Goal: Task Accomplishment & Management: Use online tool/utility

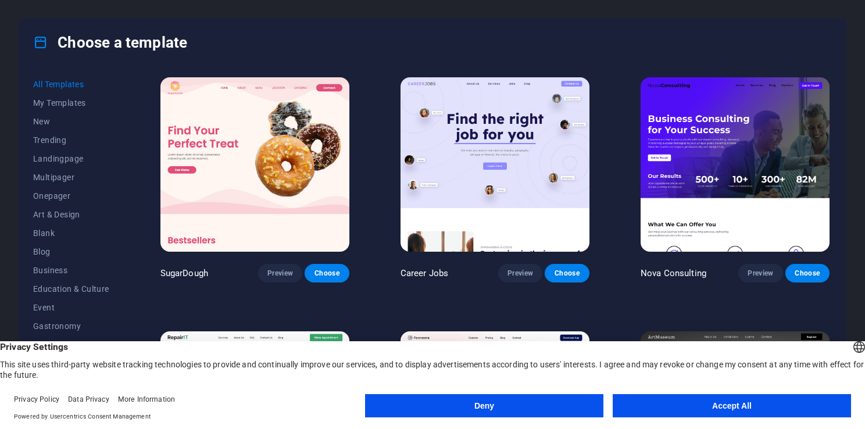
click at [700, 408] on button "Accept All" at bounding box center [732, 405] width 238 height 23
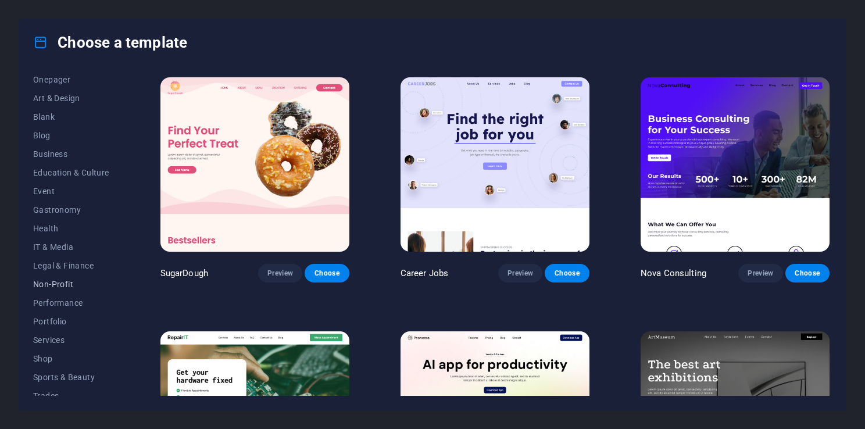
scroll to position [162, 0]
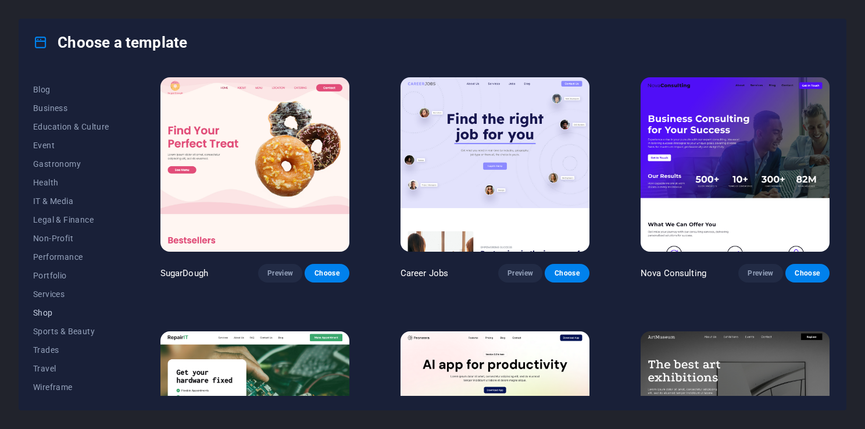
click at [49, 313] on span "Shop" at bounding box center [71, 312] width 76 height 9
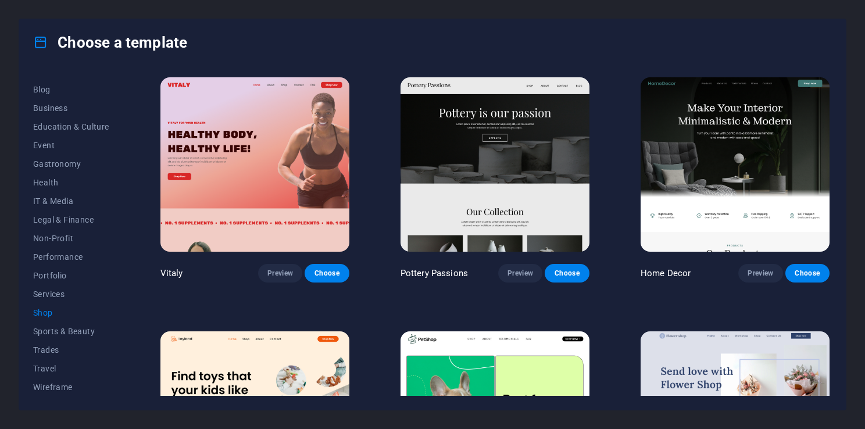
click at [49, 313] on span "Shop" at bounding box center [71, 312] width 76 height 9
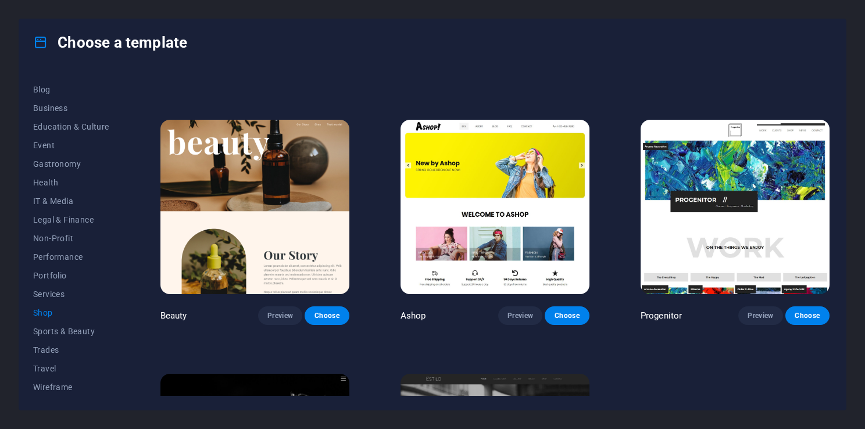
scroll to position [478, 0]
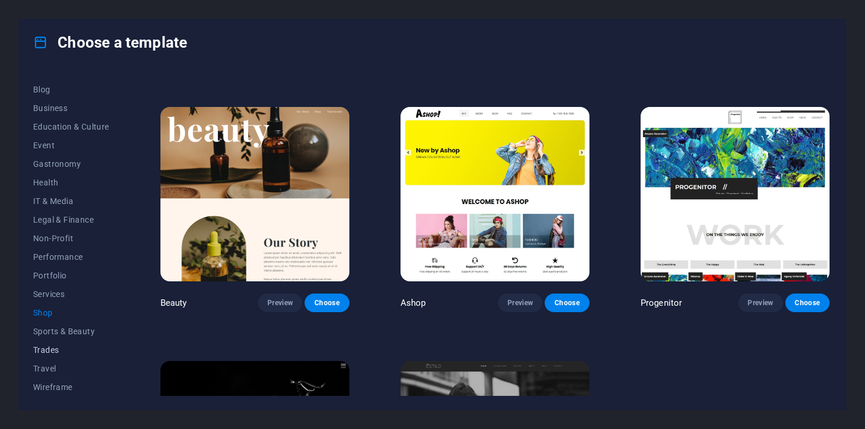
click at [51, 350] on span "Trades" at bounding box center [71, 349] width 76 height 9
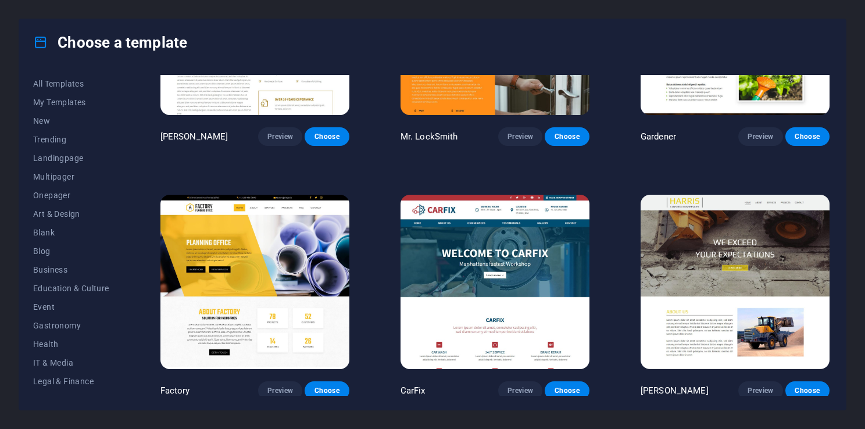
scroll to position [0, 0]
click at [54, 121] on span "New" at bounding box center [71, 121] width 76 height 9
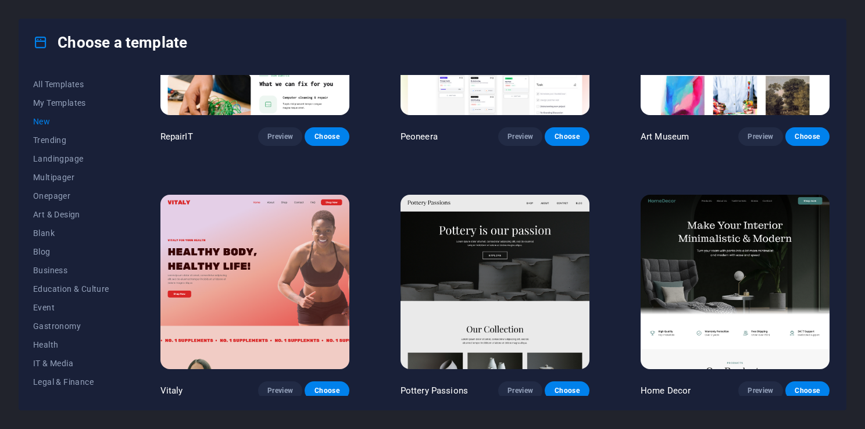
scroll to position [478, 0]
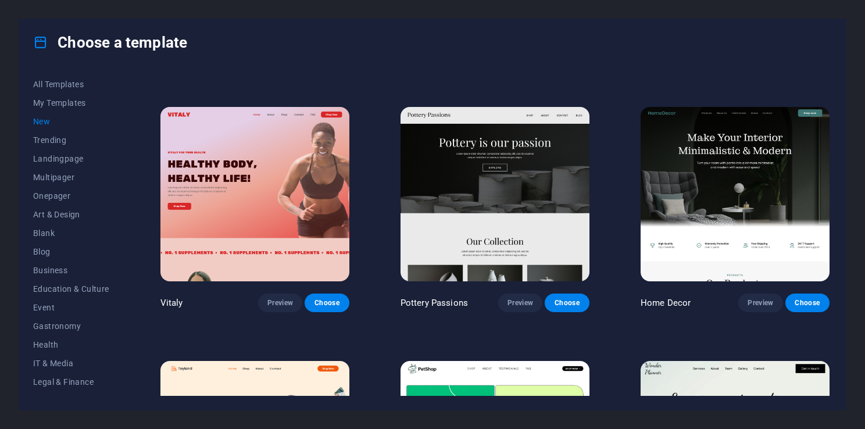
click at [44, 122] on span "New" at bounding box center [71, 121] width 76 height 9
click at [45, 122] on span "New" at bounding box center [71, 121] width 76 height 9
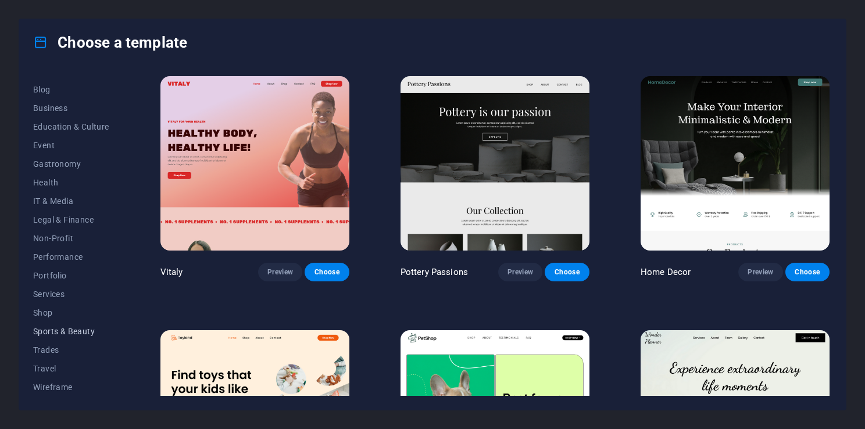
scroll to position [104, 0]
click at [51, 222] on span "Gastronomy" at bounding box center [71, 221] width 76 height 9
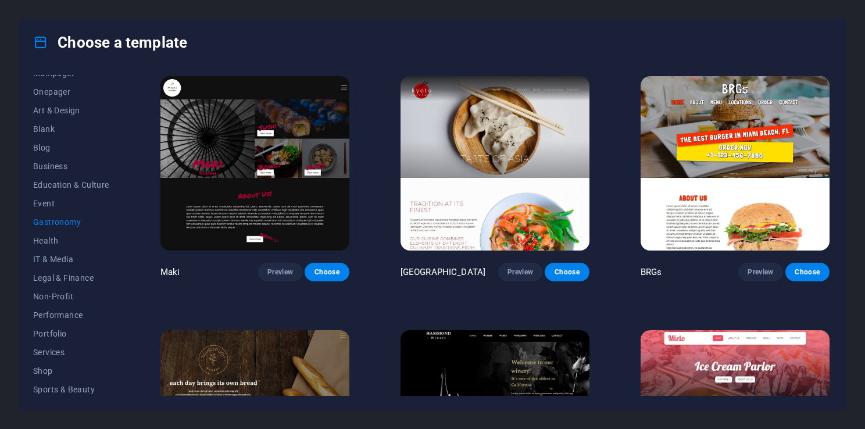
scroll to position [46, 0]
click at [55, 223] on span "Business" at bounding box center [71, 224] width 76 height 9
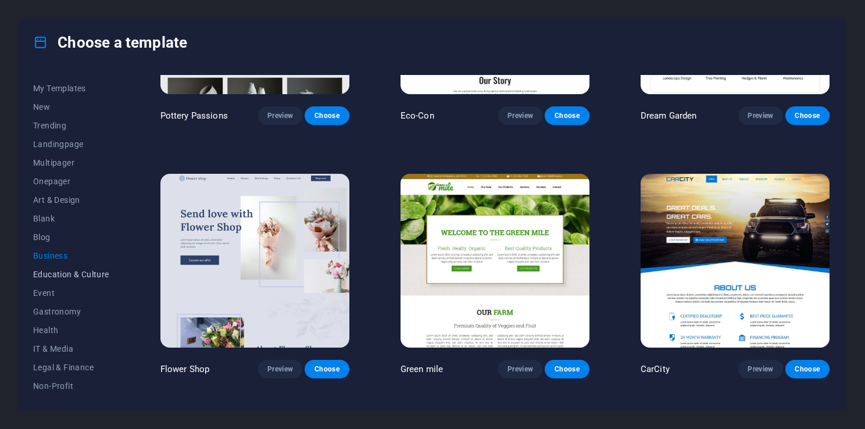
scroll to position [0, 0]
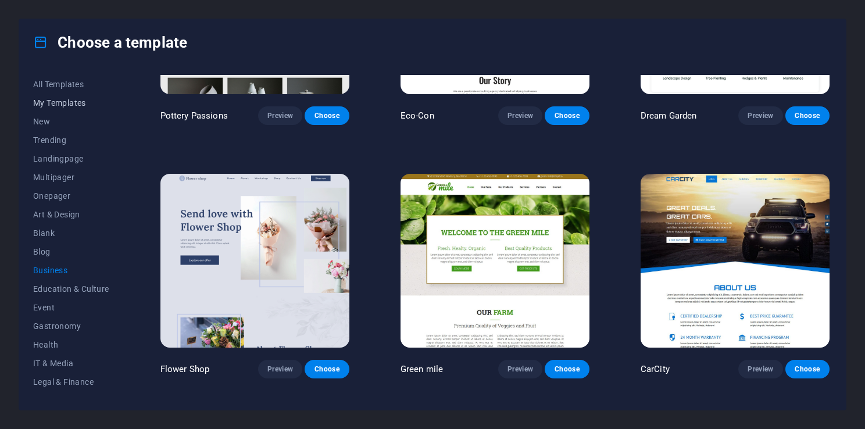
click at [58, 101] on span "My Templates" at bounding box center [71, 102] width 76 height 9
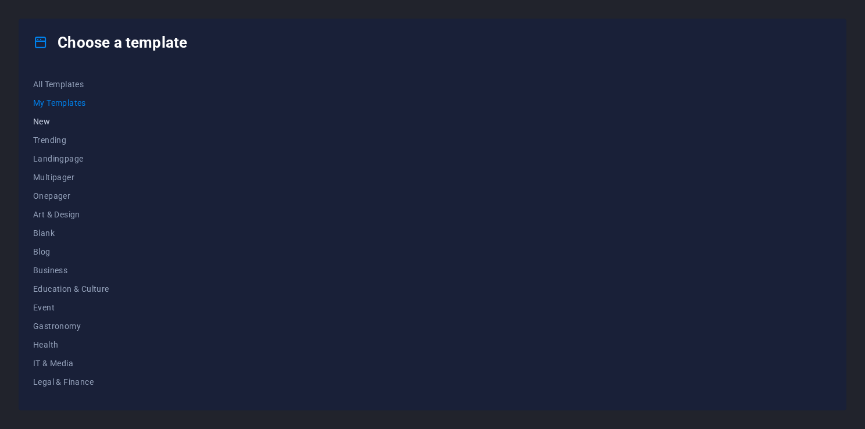
click at [48, 120] on span "New" at bounding box center [71, 121] width 76 height 9
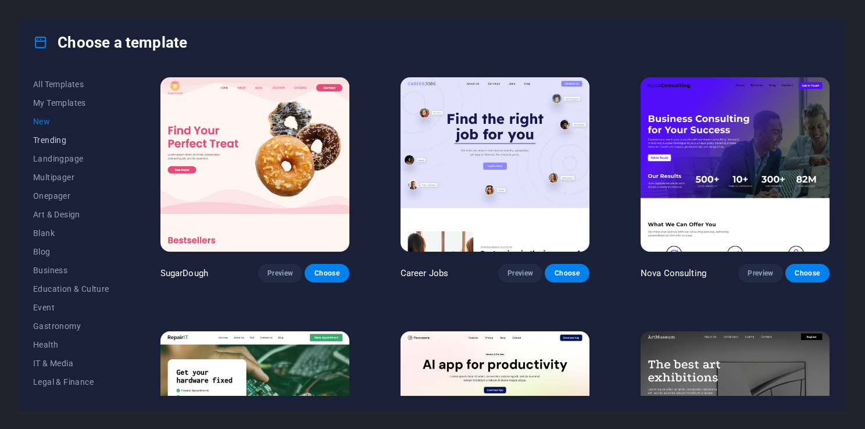
click at [51, 140] on span "Trending" at bounding box center [71, 139] width 76 height 9
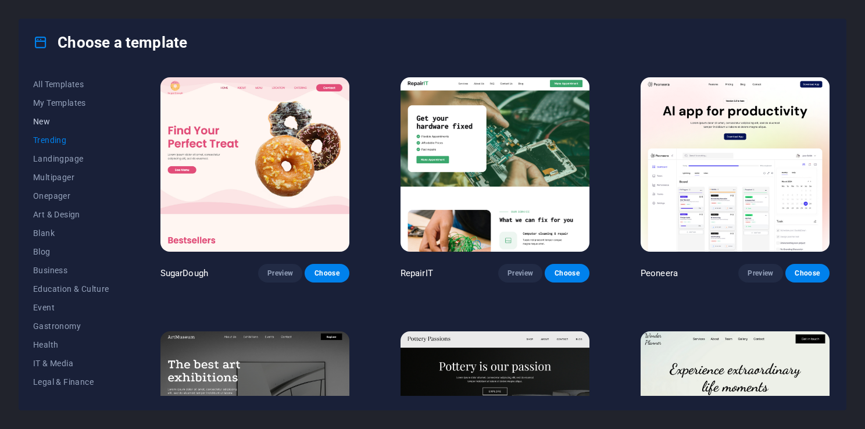
click at [47, 117] on span "New" at bounding box center [71, 121] width 76 height 9
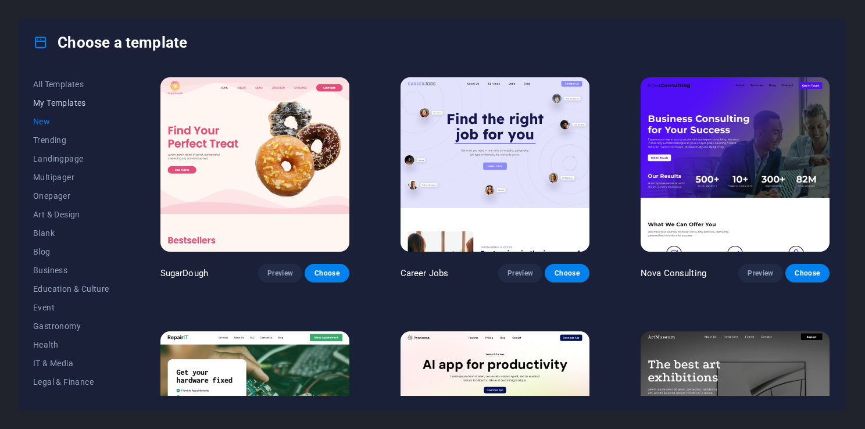
click at [55, 103] on span "My Templates" at bounding box center [71, 102] width 76 height 9
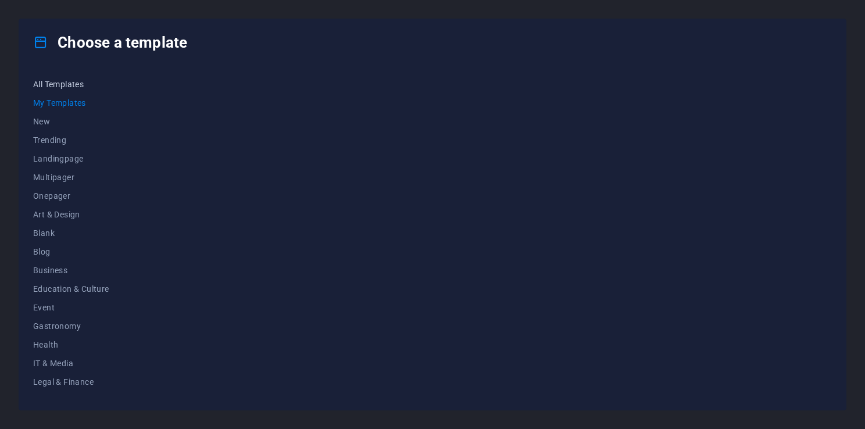
click at [64, 88] on span "All Templates" at bounding box center [71, 84] width 76 height 9
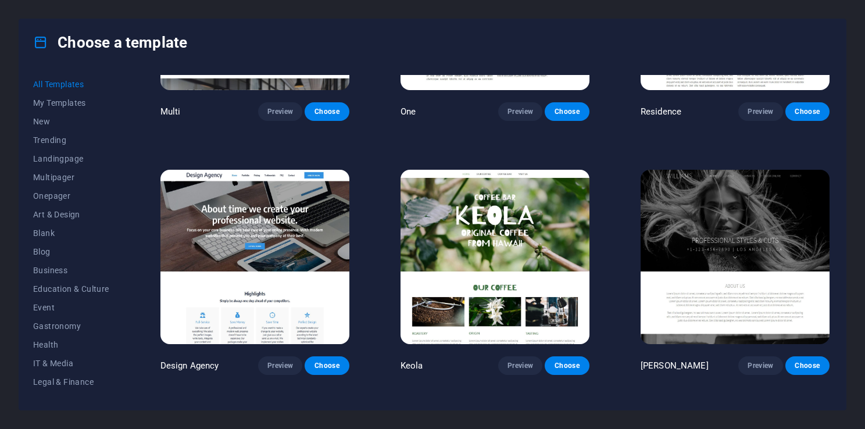
scroll to position [11571, 0]
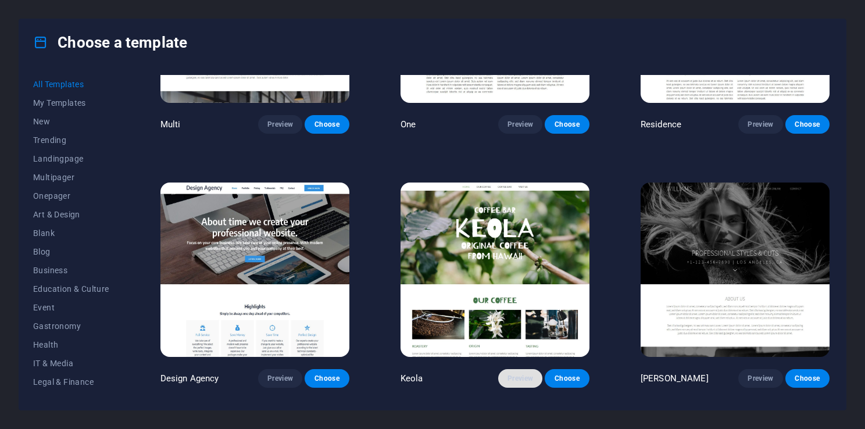
click at [523, 374] on span "Preview" at bounding box center [521, 378] width 26 height 9
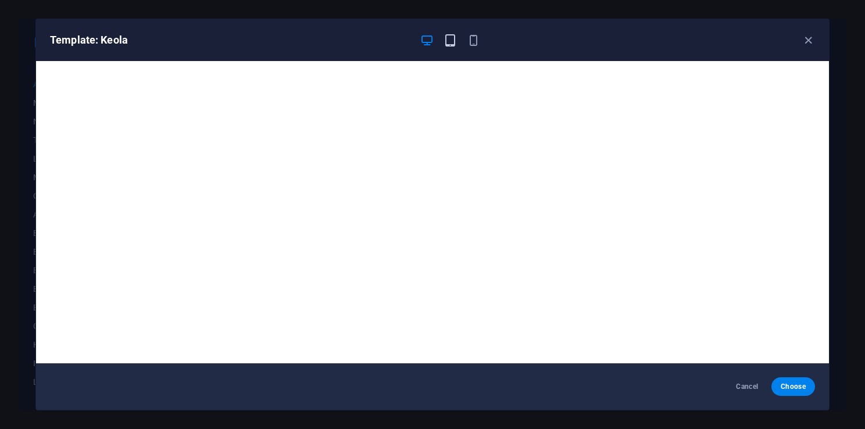
click at [449, 45] on icon "button" at bounding box center [450, 40] width 13 height 13
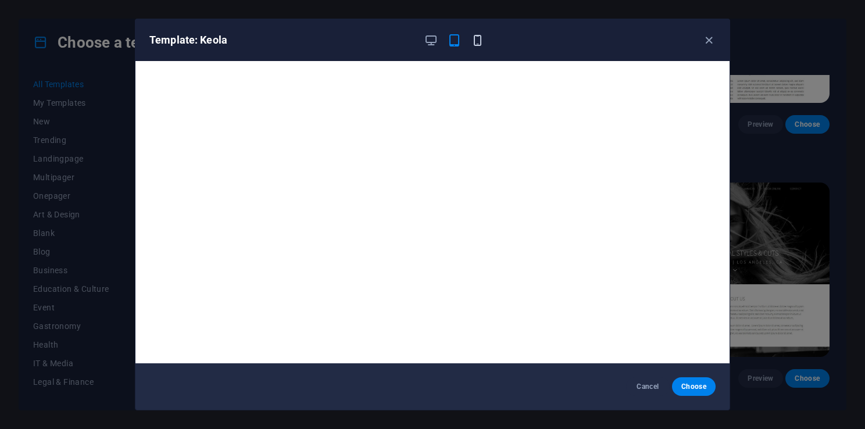
click at [479, 40] on icon "button" at bounding box center [477, 40] width 13 height 13
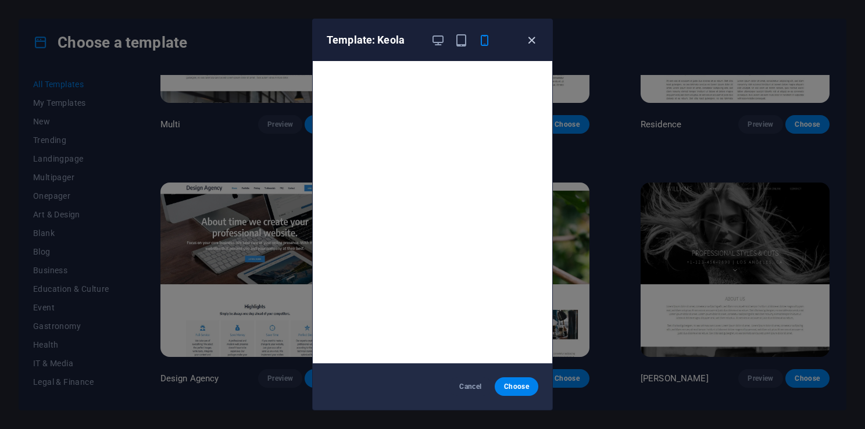
click at [527, 41] on icon "button" at bounding box center [531, 40] width 13 height 13
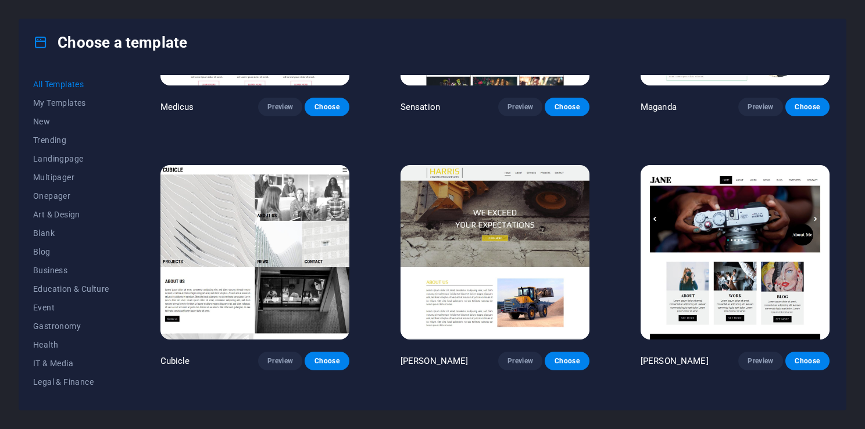
scroll to position [12094, 0]
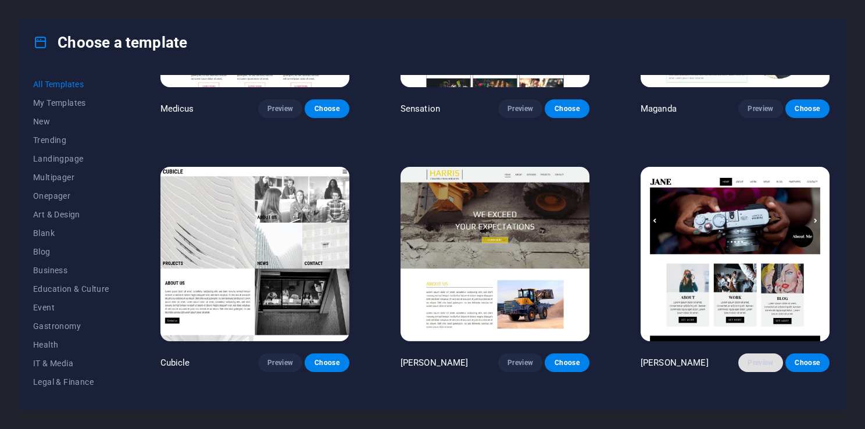
click at [751, 358] on span "Preview" at bounding box center [761, 362] width 26 height 9
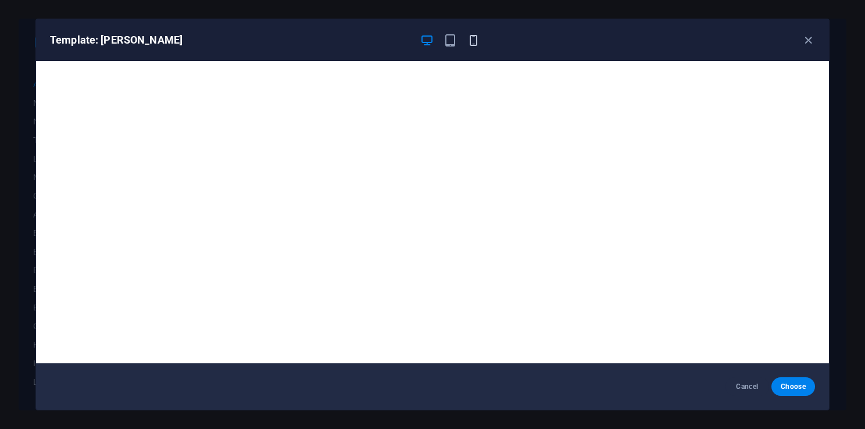
click at [474, 40] on icon "button" at bounding box center [473, 40] width 13 height 13
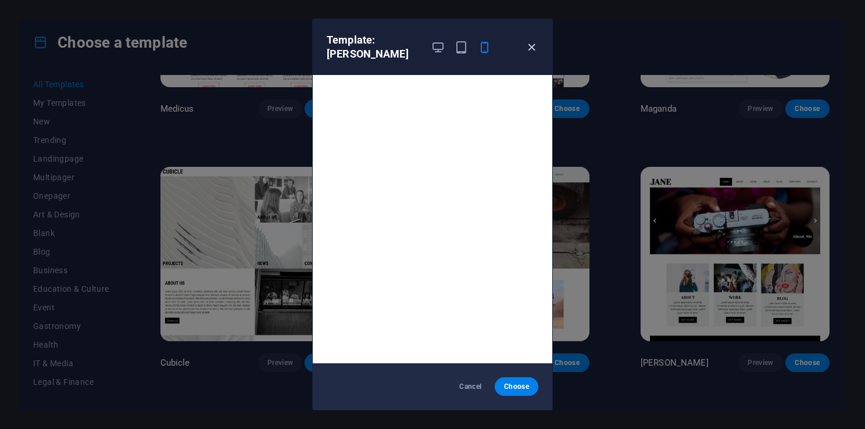
click at [529, 41] on icon "button" at bounding box center [531, 47] width 13 height 13
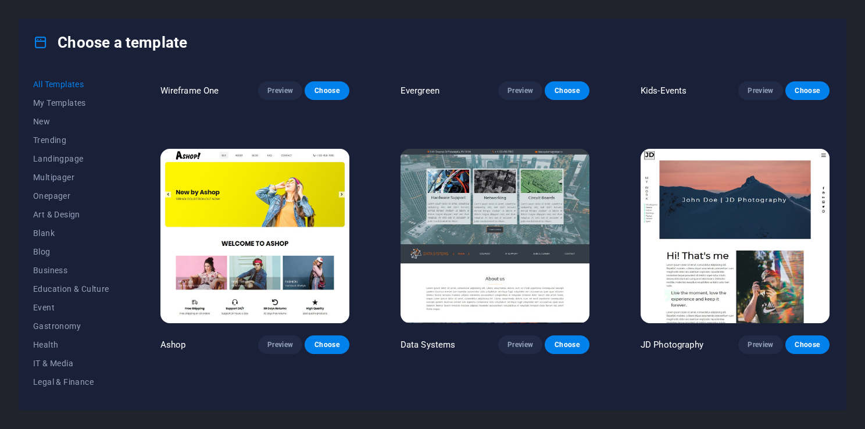
scroll to position [5215, 0]
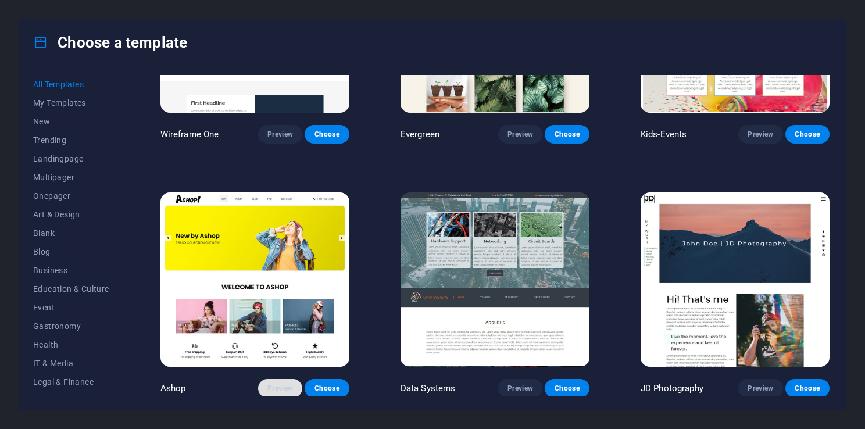
click at [283, 384] on span "Preview" at bounding box center [280, 388] width 26 height 9
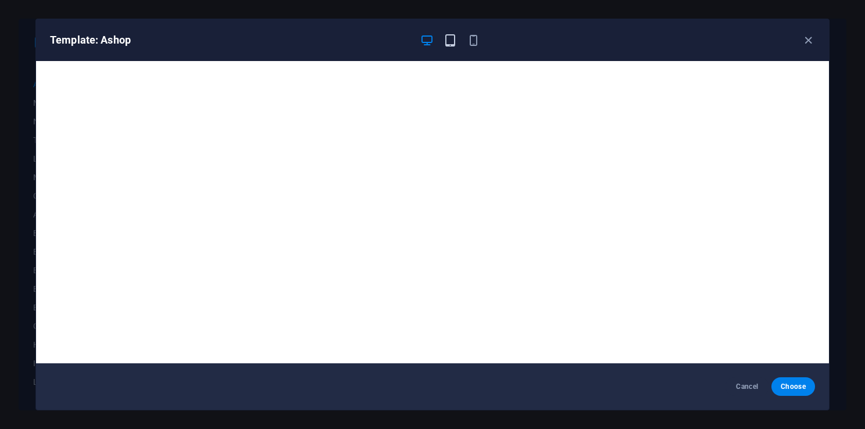
click at [448, 44] on icon "button" at bounding box center [450, 40] width 13 height 13
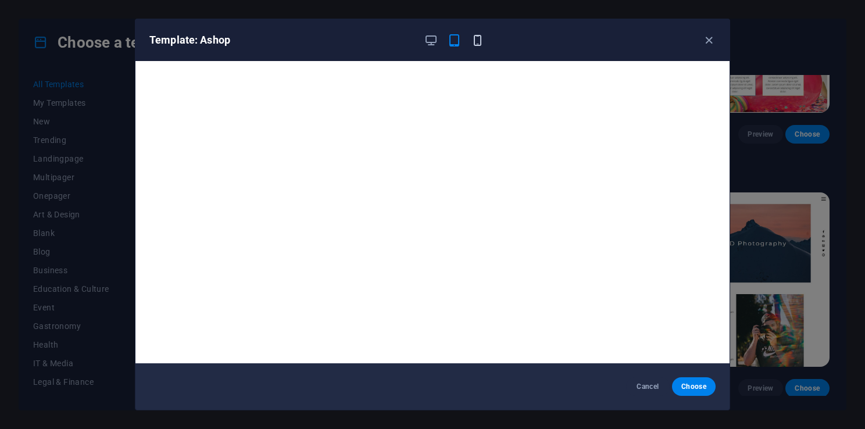
click at [471, 40] on icon "button" at bounding box center [477, 40] width 13 height 13
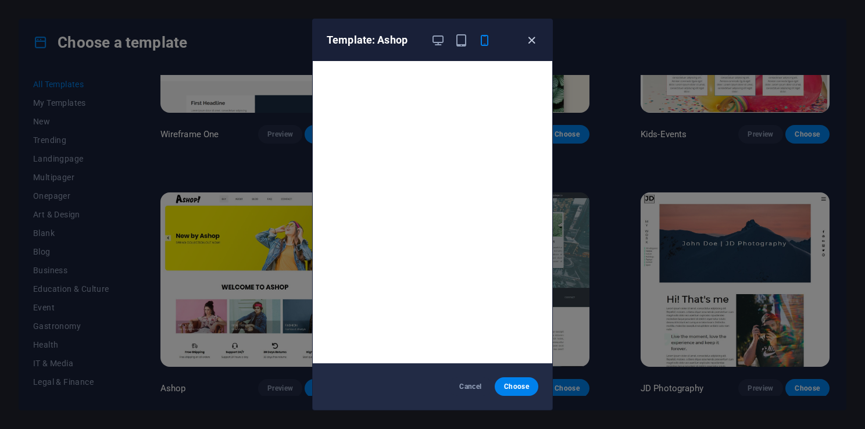
click at [530, 42] on icon "button" at bounding box center [531, 40] width 13 height 13
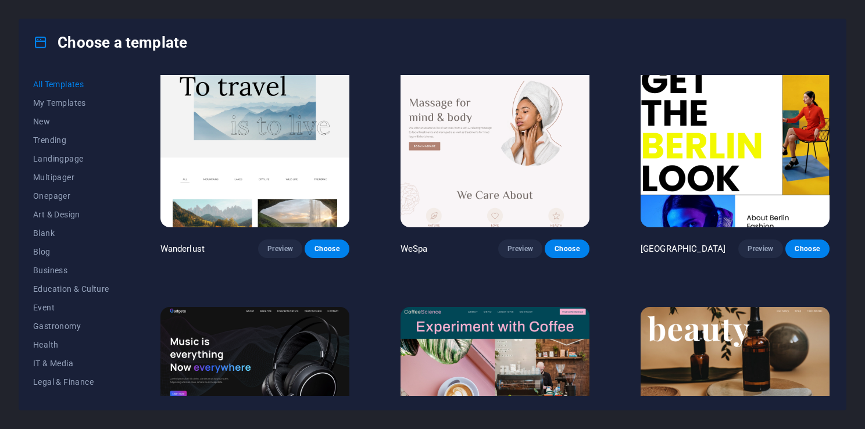
scroll to position [3238, 0]
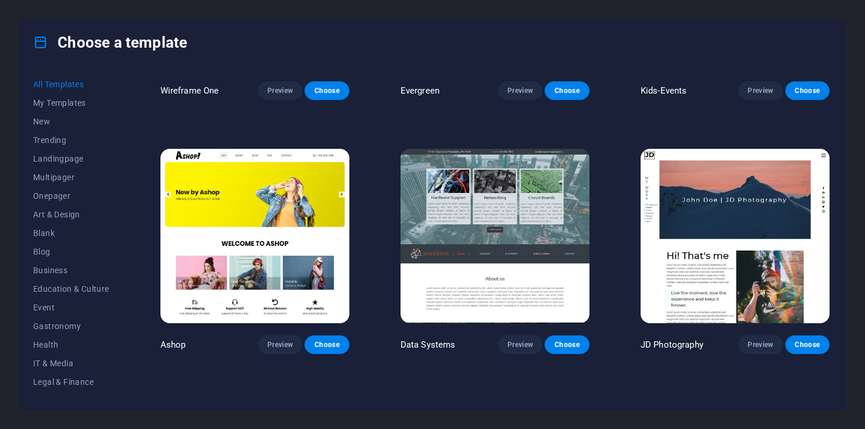
scroll to position [5280, 0]
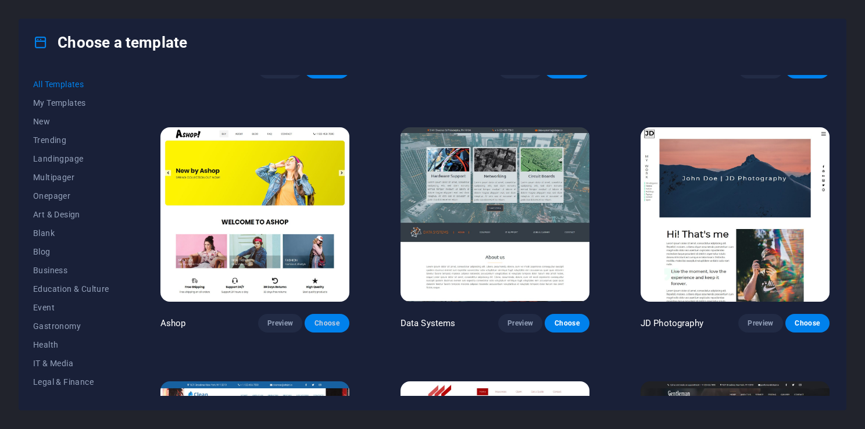
click at [319, 319] on span "Choose" at bounding box center [327, 323] width 26 height 9
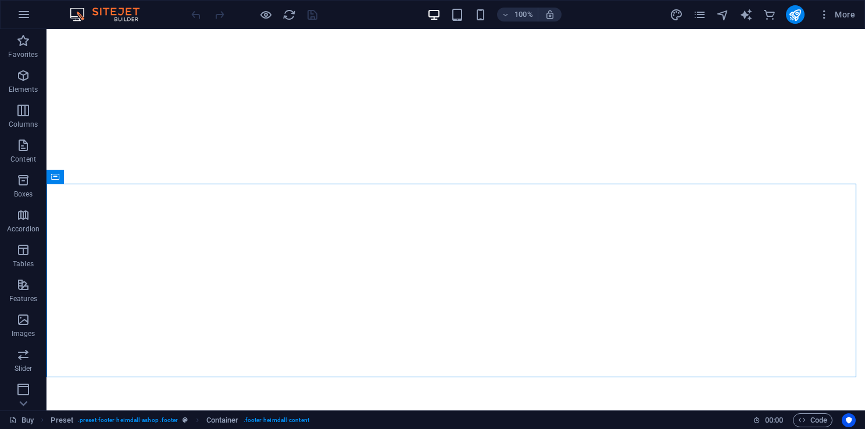
click at [119, 13] on img at bounding box center [110, 15] width 87 height 14
click at [76, 13] on img at bounding box center [110, 15] width 87 height 14
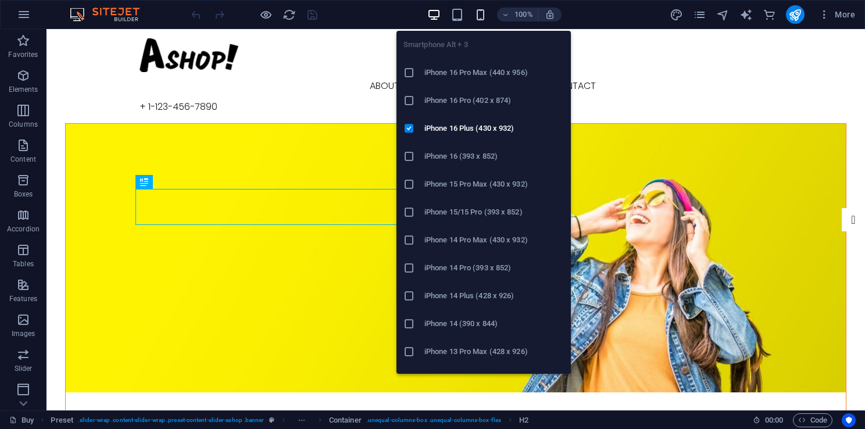
click at [478, 17] on icon "button" at bounding box center [480, 14] width 13 height 13
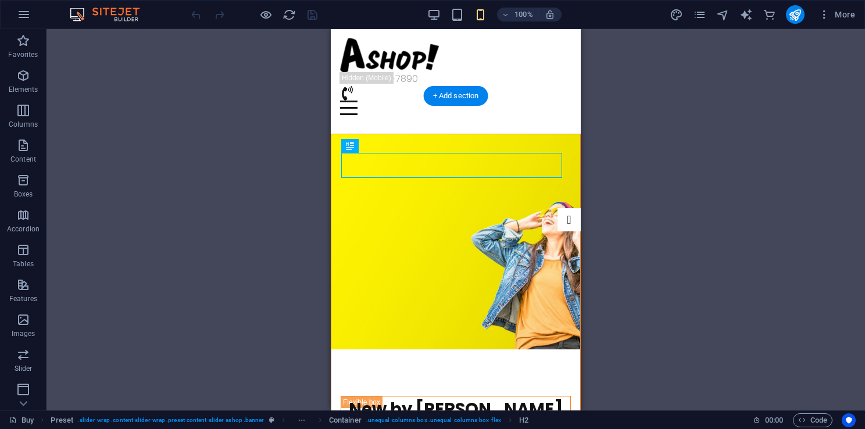
click at [522, 134] on figure at bounding box center [455, 241] width 249 height 215
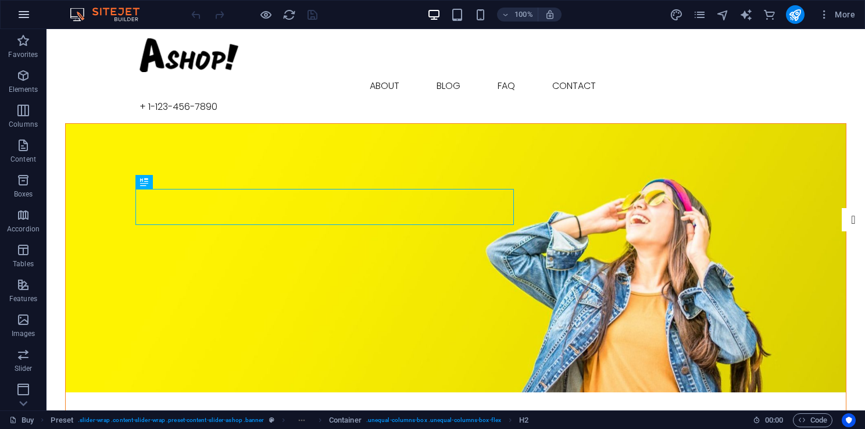
click at [27, 16] on icon "button" at bounding box center [24, 15] width 14 height 14
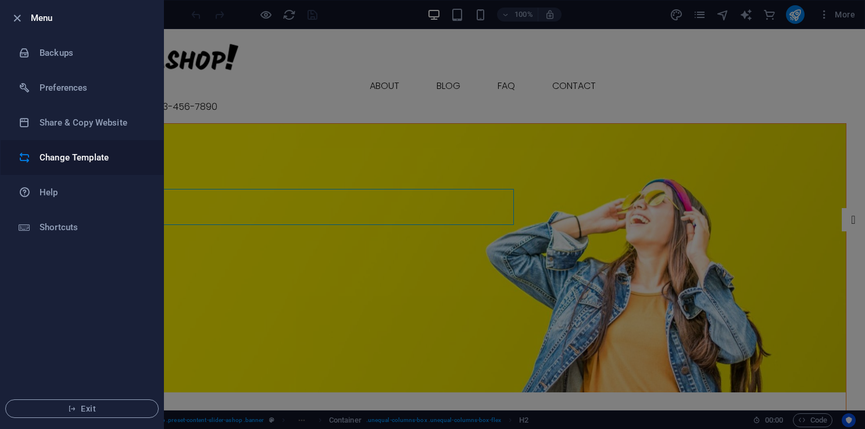
click at [60, 158] on h6 "Change Template" at bounding box center [94, 158] width 108 height 14
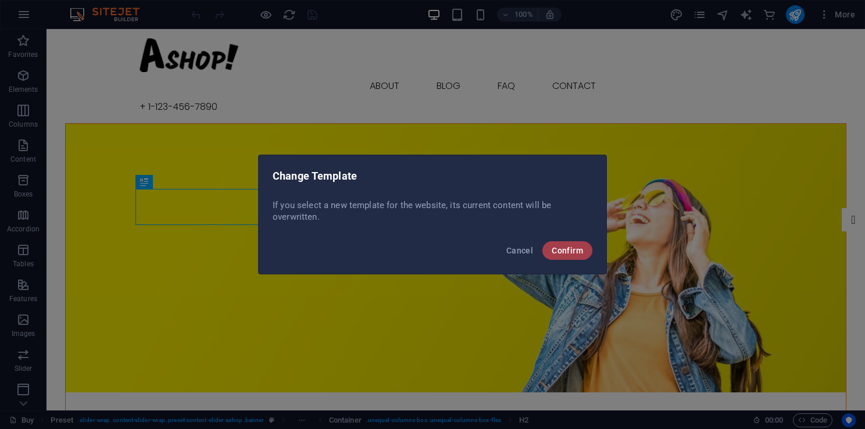
click at [561, 247] on span "Confirm" at bounding box center [567, 250] width 31 height 9
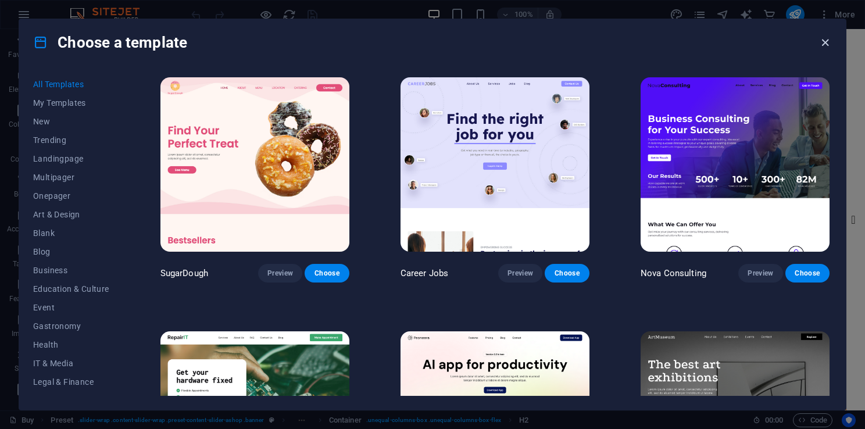
click at [821, 40] on icon "button" at bounding box center [825, 42] width 13 height 13
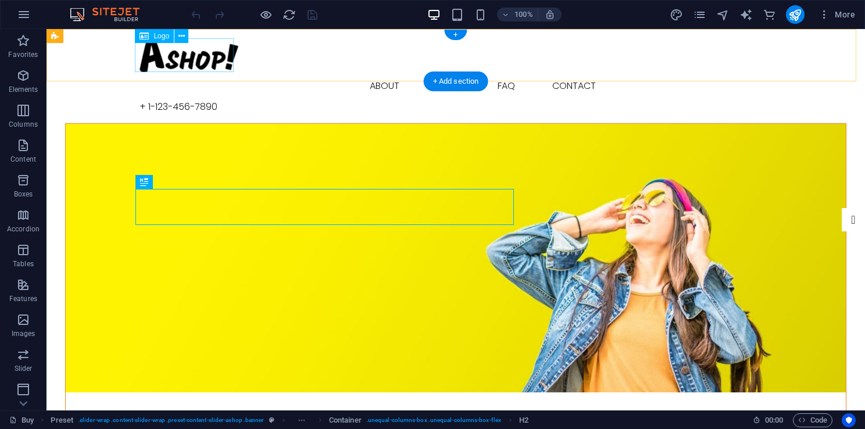
click at [199, 56] on div at bounding box center [456, 55] width 633 height 34
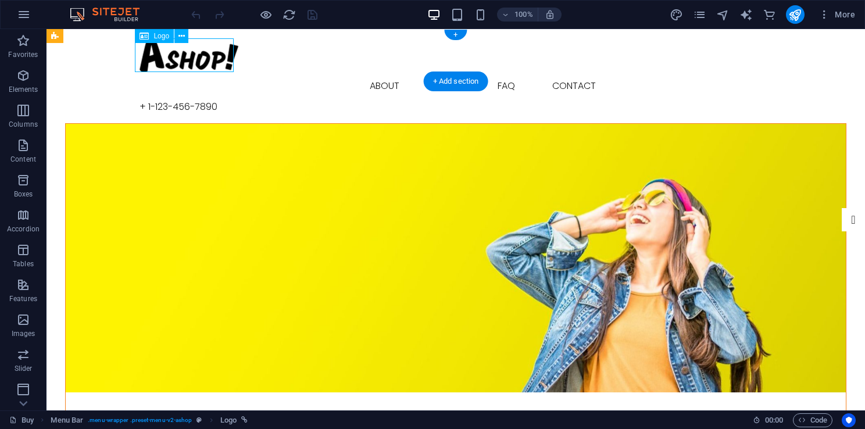
click at [210, 56] on div at bounding box center [456, 55] width 633 height 34
select select "px"
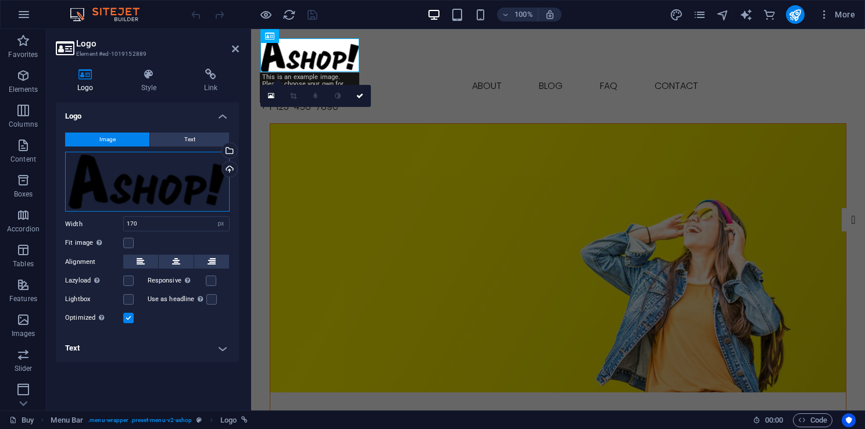
click at [198, 185] on div "Drag files here, click to choose files or select files from Files or our free s…" at bounding box center [147, 182] width 165 height 60
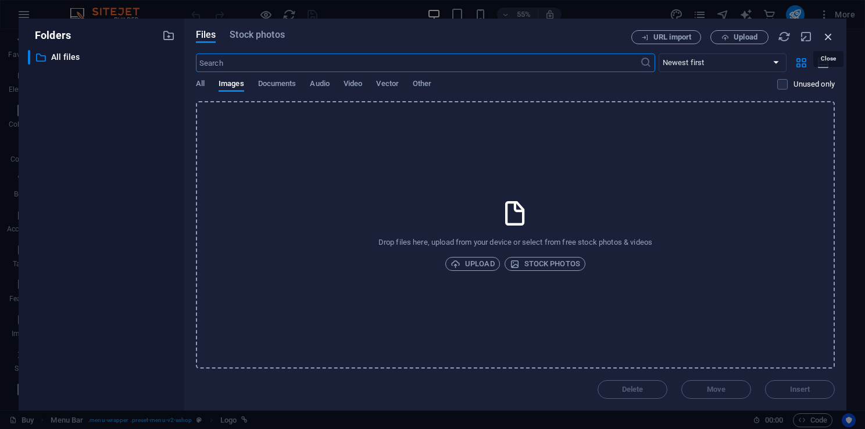
click at [830, 35] on icon "button" at bounding box center [828, 36] width 13 height 13
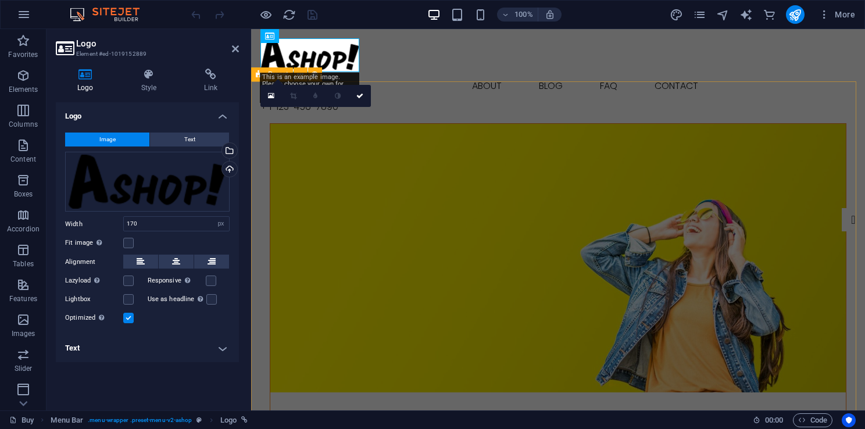
click at [279, 141] on figure at bounding box center [558, 258] width 576 height 269
